Goal: Task Accomplishment & Management: Use online tool/utility

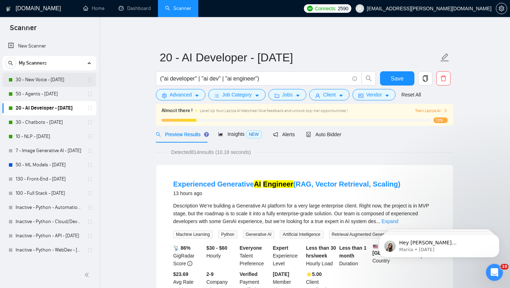
click at [32, 82] on link "30 - New Voice - [DATE]" at bounding box center [49, 80] width 67 height 14
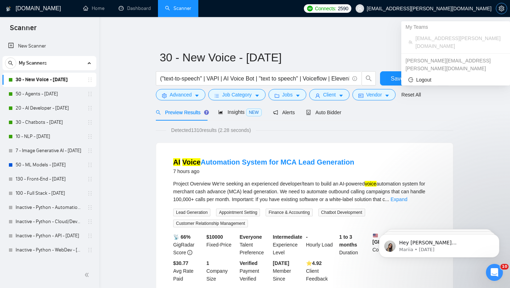
click at [496, 9] on button "button" at bounding box center [501, 8] width 11 height 11
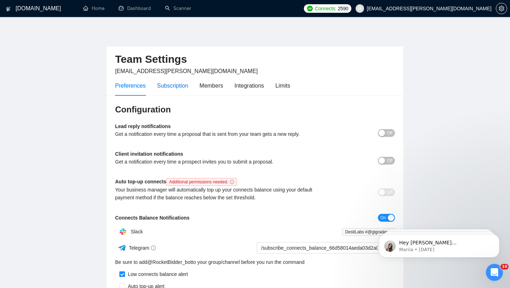
click at [175, 85] on div "Subscription" at bounding box center [172, 85] width 31 height 9
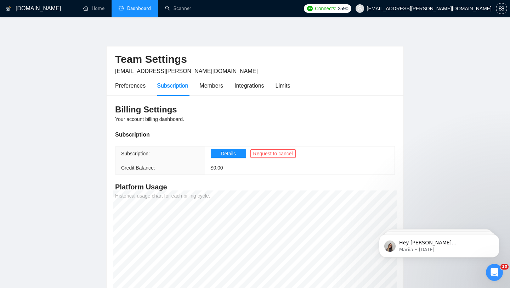
click at [126, 5] on link "Dashboard" at bounding box center [135, 8] width 32 height 6
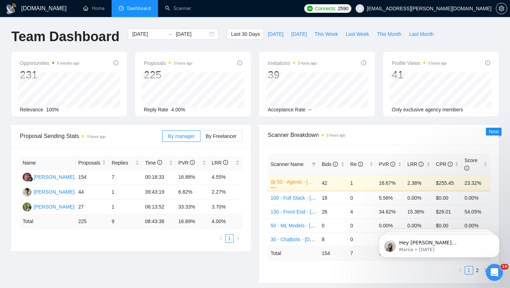
click at [133, 6] on span "Dashboard" at bounding box center [139, 8] width 24 height 6
click at [298, 33] on span "[DATE]" at bounding box center [299, 34] width 16 height 8
type input "[DATE]"
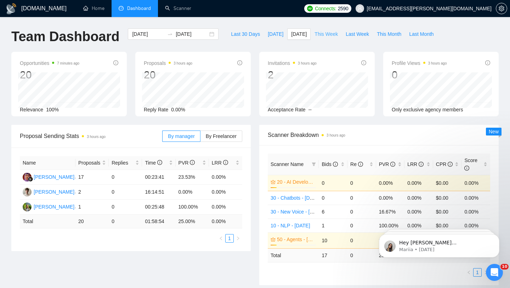
click at [323, 33] on span "This Week" at bounding box center [325, 34] width 23 height 8
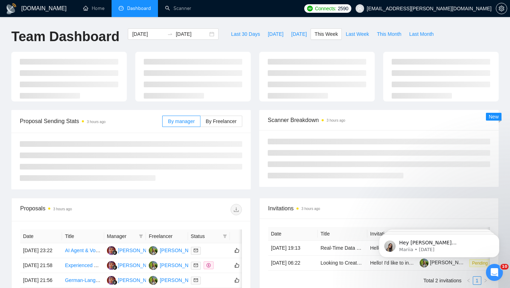
type input "[DATE]"
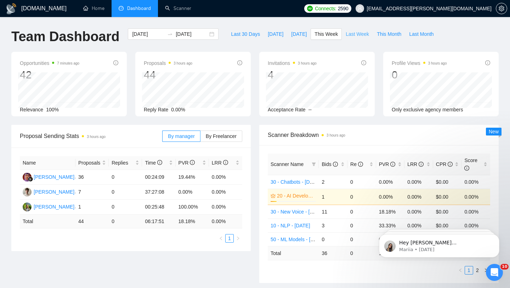
click at [361, 34] on span "Last Week" at bounding box center [357, 34] width 23 height 8
type input "[DATE]"
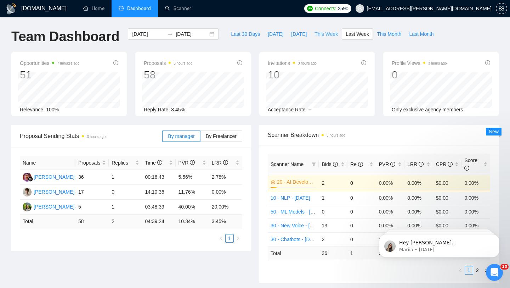
click at [325, 35] on span "This Week" at bounding box center [325, 34] width 23 height 8
type input "[DATE]"
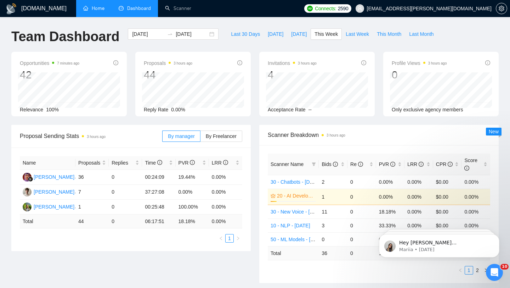
click at [92, 5] on link "Home" at bounding box center [93, 8] width 21 height 6
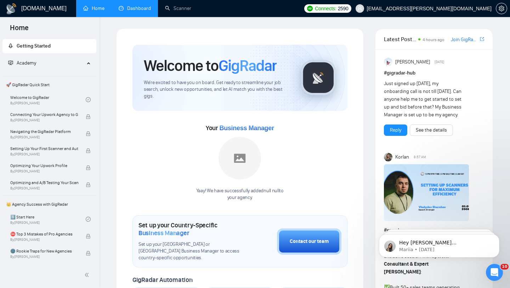
click at [140, 5] on link "Dashboard" at bounding box center [135, 8] width 32 height 6
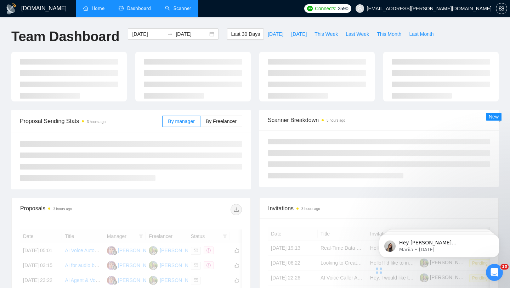
click at [181, 7] on link "Scanner" at bounding box center [178, 8] width 26 height 6
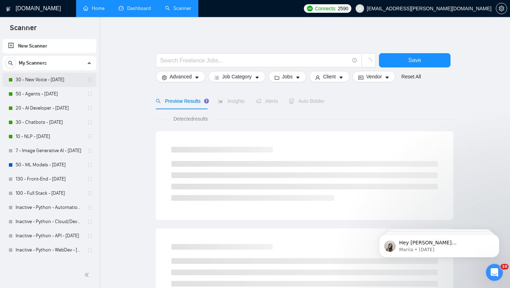
click at [44, 84] on link "30 - New Voice - [DATE]" at bounding box center [49, 80] width 67 height 14
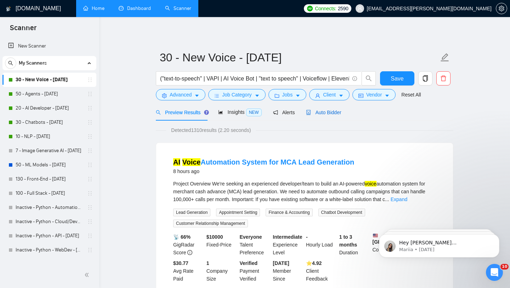
click at [339, 110] on span "Auto Bidder" at bounding box center [323, 112] width 35 height 6
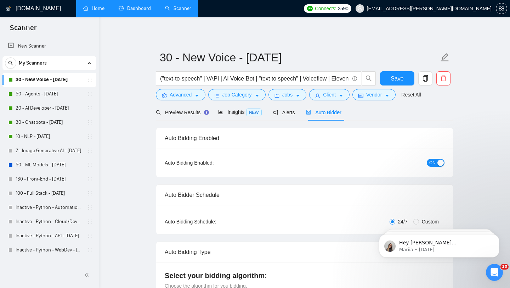
checkbox input "true"
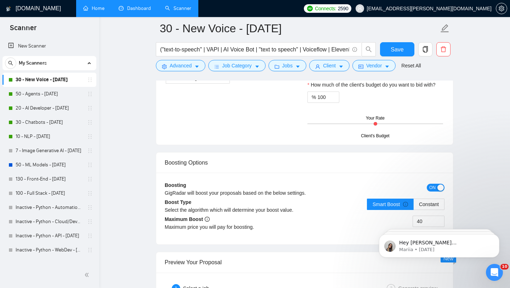
scroll to position [1258, 0]
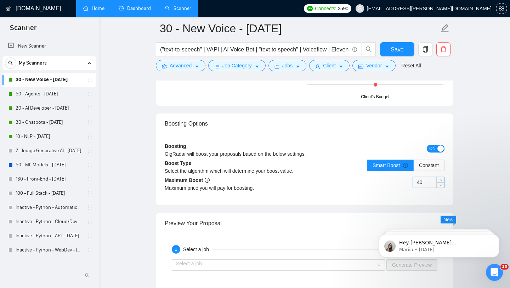
click at [424, 184] on input "40" at bounding box center [428, 182] width 31 height 11
type input "50"
click at [443, 204] on div "Boosting GigRadar will boost your proposals based on the below settings. ON Boo…" at bounding box center [304, 169] width 297 height 72
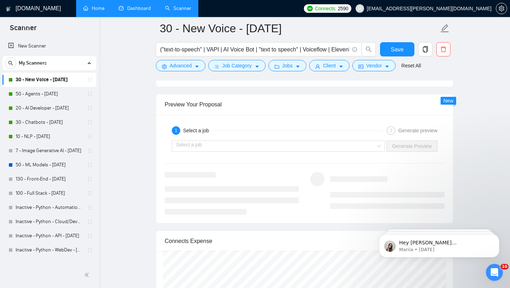
scroll to position [1372, 0]
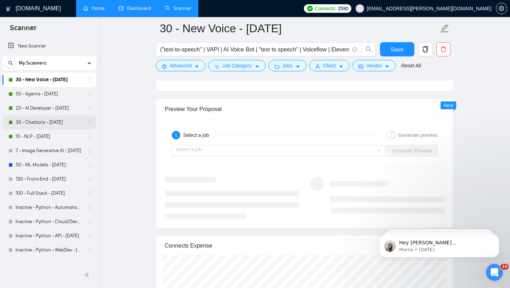
click at [55, 123] on link "30 - Chatbots - [DATE]" at bounding box center [49, 122] width 67 height 14
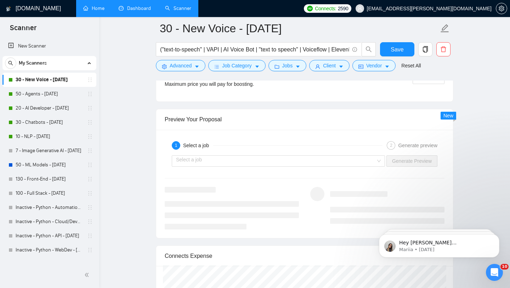
scroll to position [1272, 0]
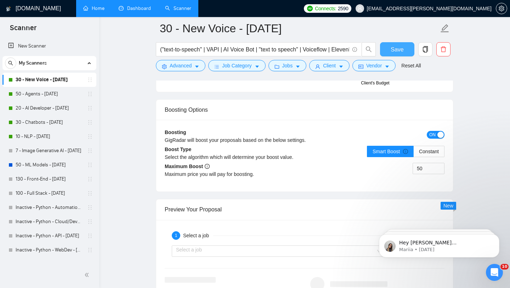
click at [394, 47] on span "Save" at bounding box center [397, 49] width 13 height 9
click at [52, 121] on link "30 - Chatbots - [DATE]" at bounding box center [49, 122] width 67 height 14
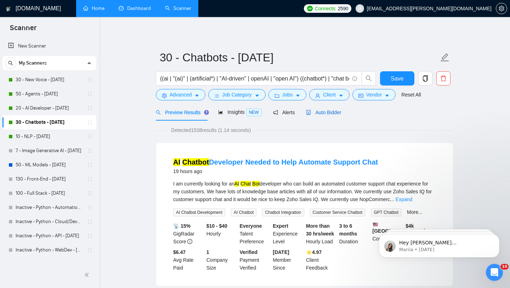
click at [329, 113] on span "Auto Bidder" at bounding box center [323, 112] width 35 height 6
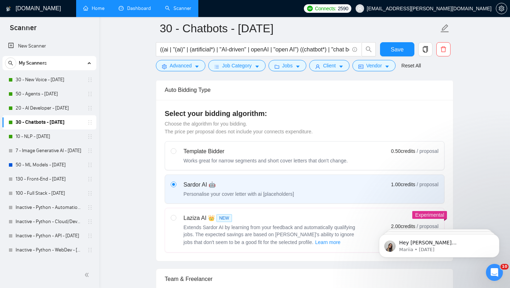
scroll to position [316, 0]
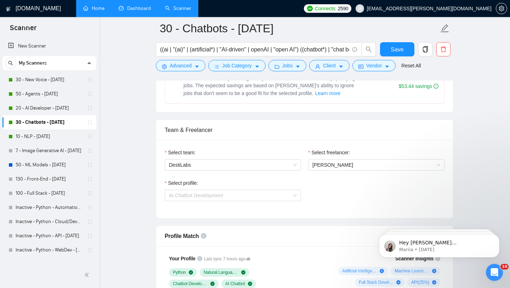
click at [236, 192] on span "AI Chatbot Development" at bounding box center [233, 195] width 128 height 11
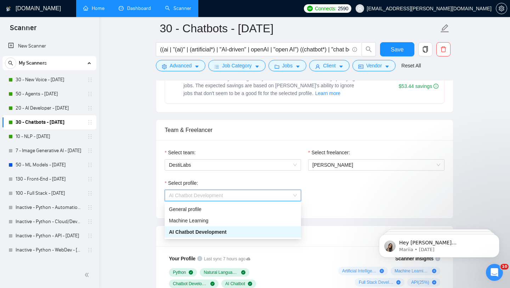
click at [239, 184] on div "Select profile:" at bounding box center [233, 184] width 136 height 11
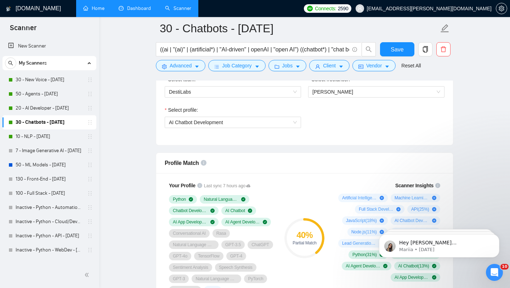
scroll to position [422, 0]
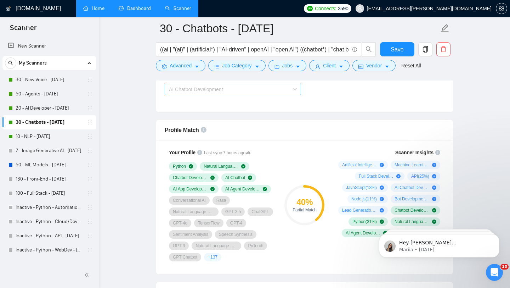
click at [240, 86] on span "AI Chatbot Development" at bounding box center [233, 89] width 128 height 11
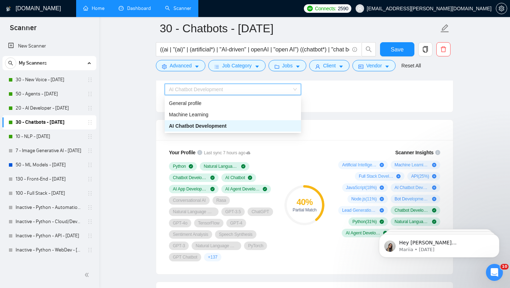
click at [230, 125] on div "AI Chatbot Development" at bounding box center [233, 126] width 128 height 8
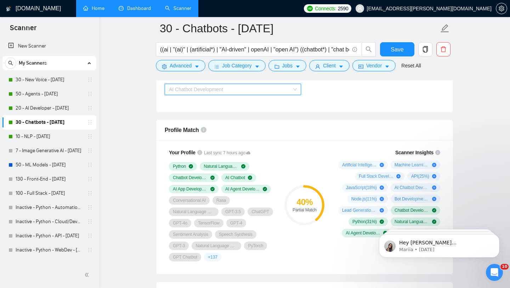
click at [236, 87] on span "AI Chatbot Development" at bounding box center [233, 89] width 128 height 11
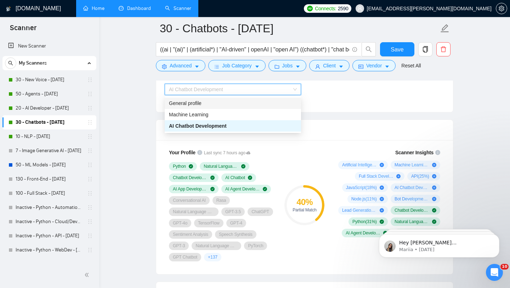
click at [227, 105] on div "General profile" at bounding box center [233, 103] width 128 height 8
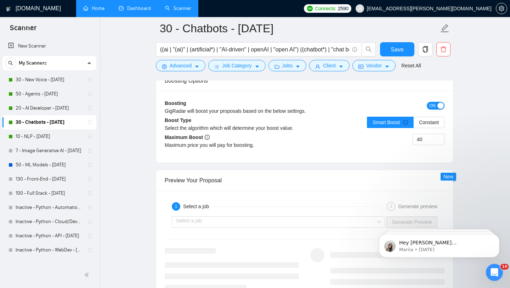
scroll to position [1301, 0]
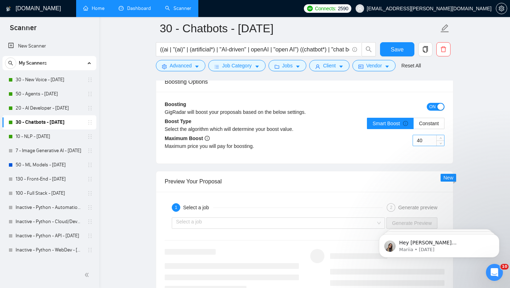
click at [420, 138] on input "40" at bounding box center [428, 140] width 31 height 11
type input "50"
click at [398, 51] on span "Save" at bounding box center [397, 49] width 13 height 9
